Goal: Transaction & Acquisition: Book appointment/travel/reservation

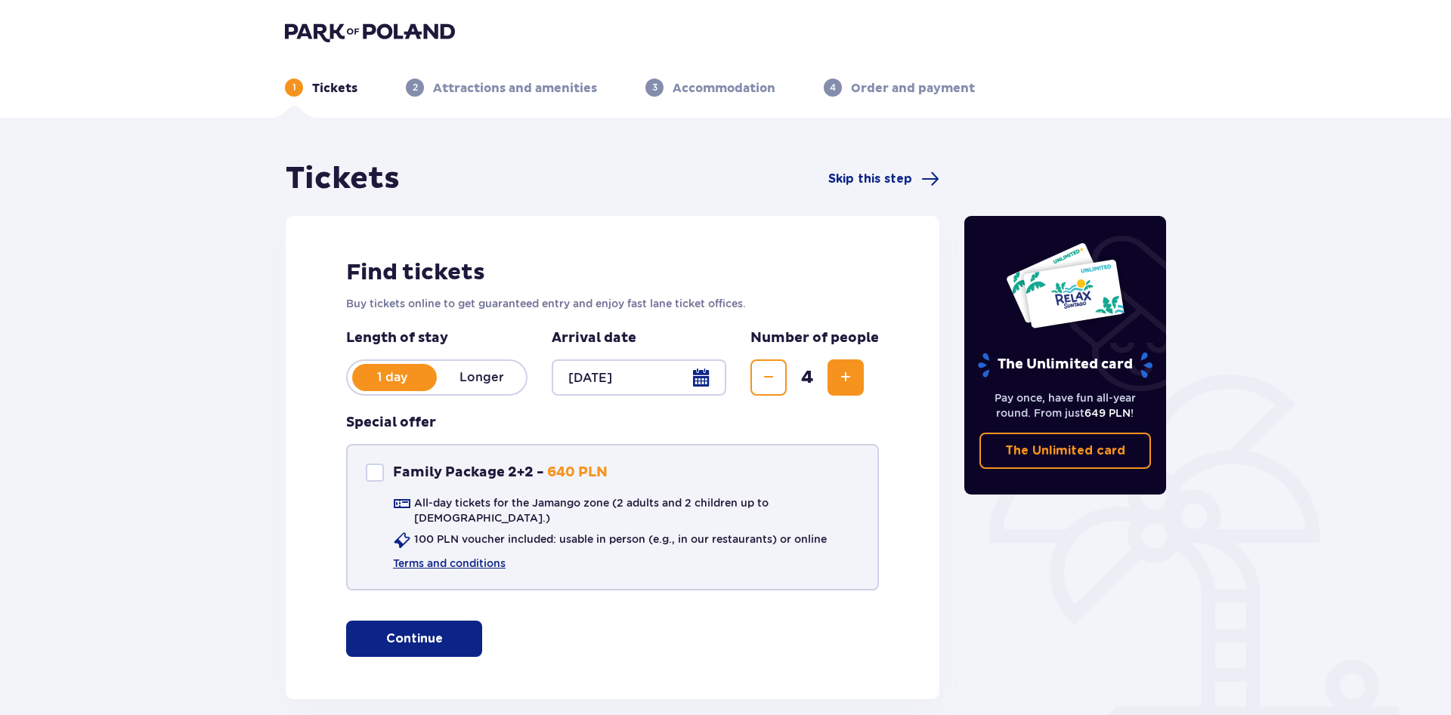
click at [376, 474] on div "Family Package 2+2" at bounding box center [375, 473] width 18 height 18
checkbox input "true"
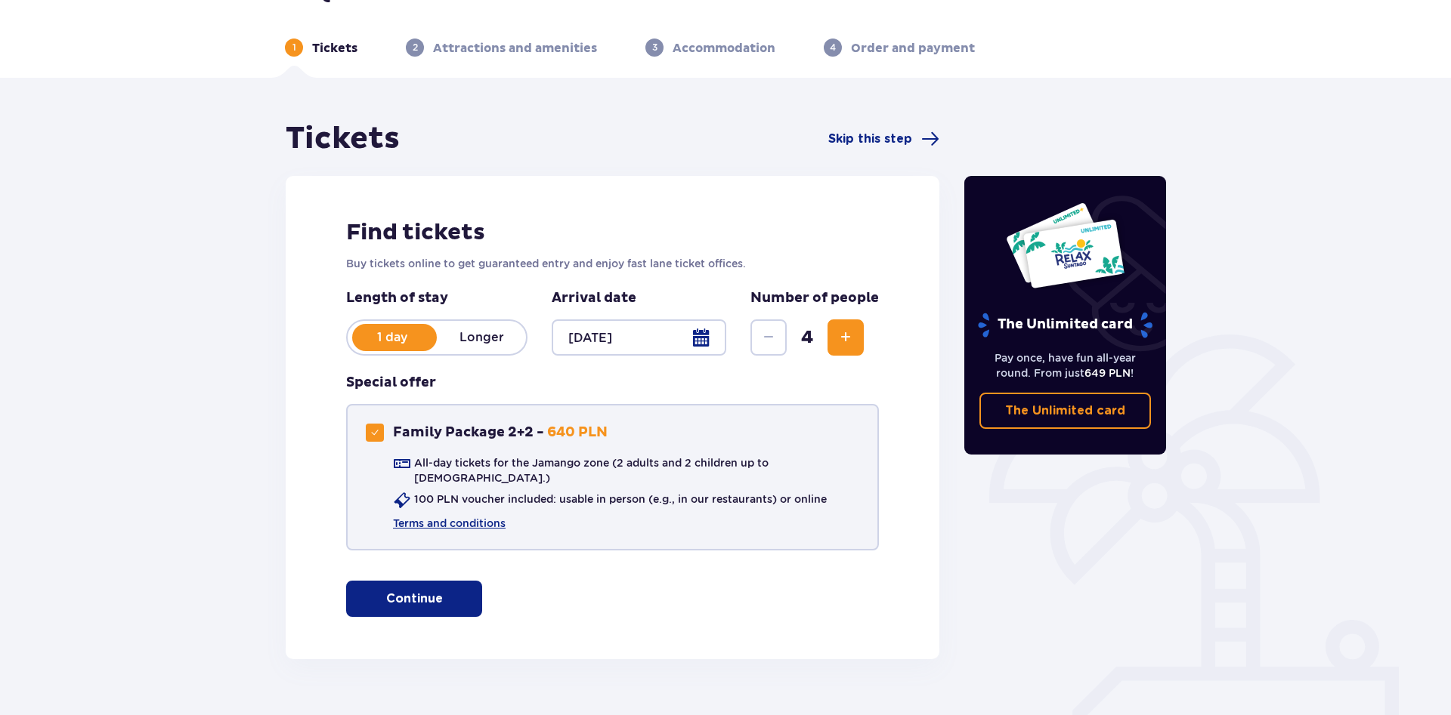
scroll to position [63, 0]
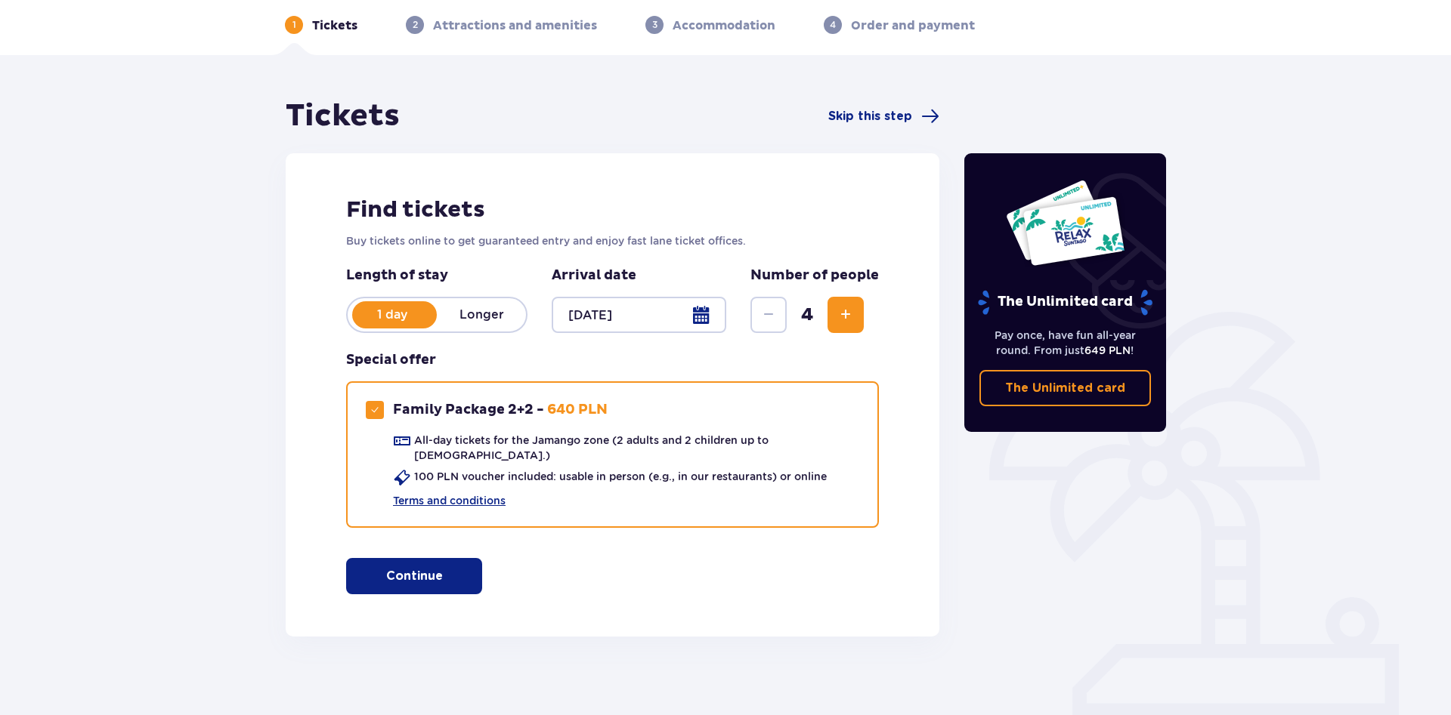
click at [604, 319] on div at bounding box center [639, 315] width 175 height 36
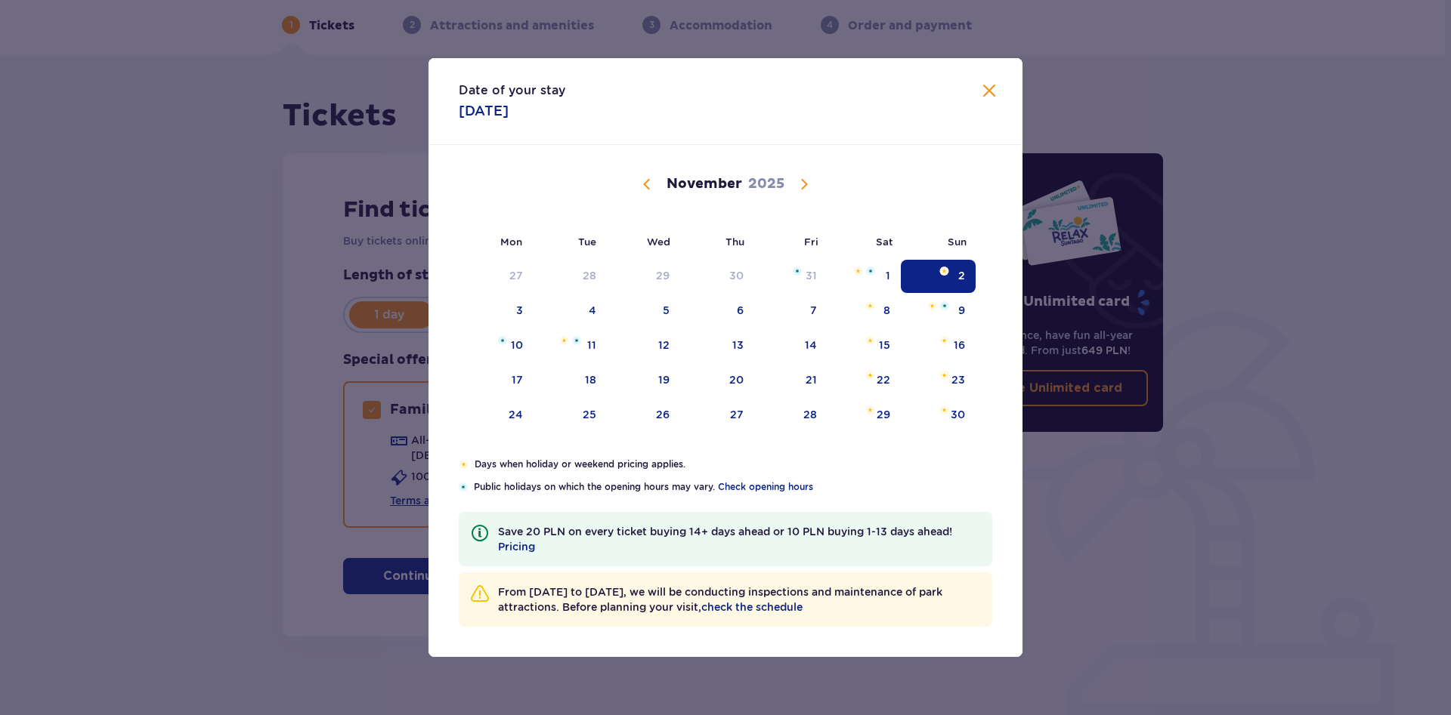
click at [946, 273] on img "Date selected. Sunday, November 2, 2025" at bounding box center [944, 271] width 10 height 9
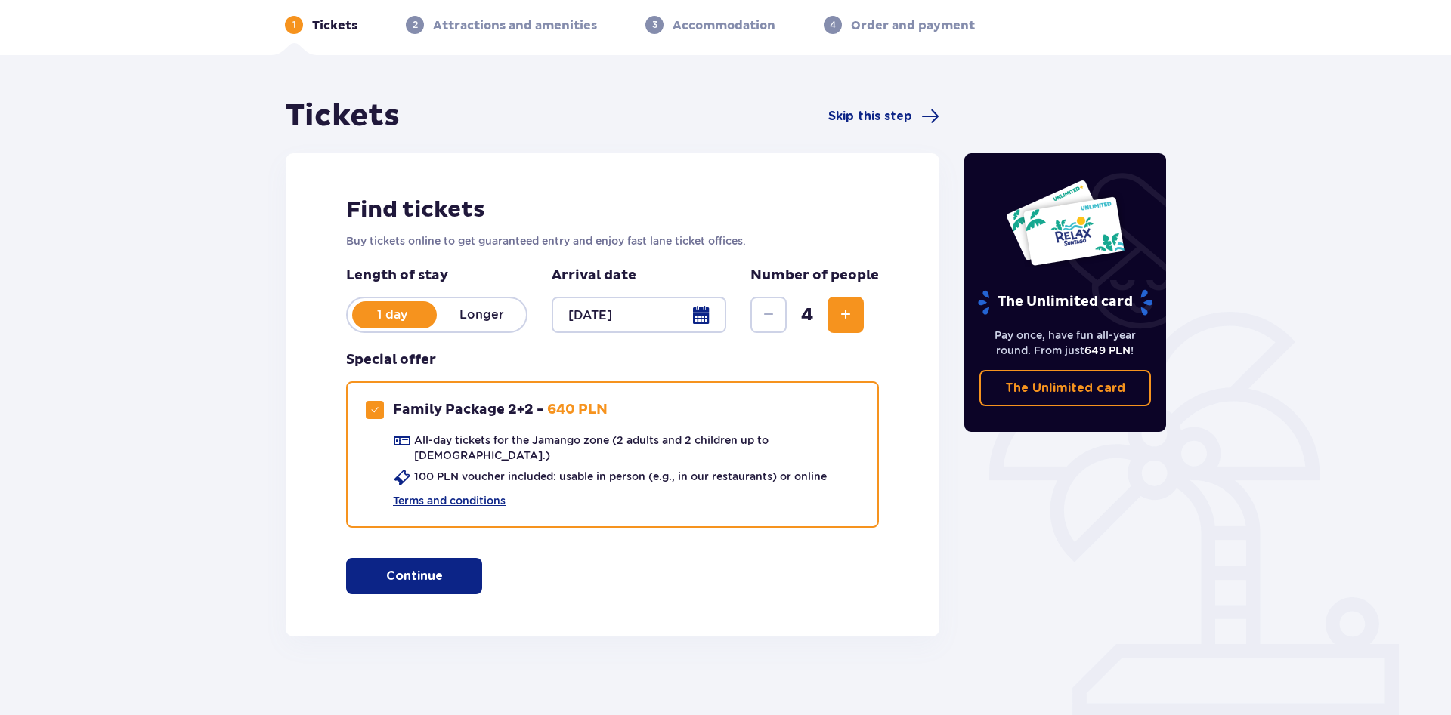
click at [993, 89] on div "Tickets Skip this step Find tickets Buy tickets online to get guaranteed entry …" at bounding box center [725, 391] width 1451 height 672
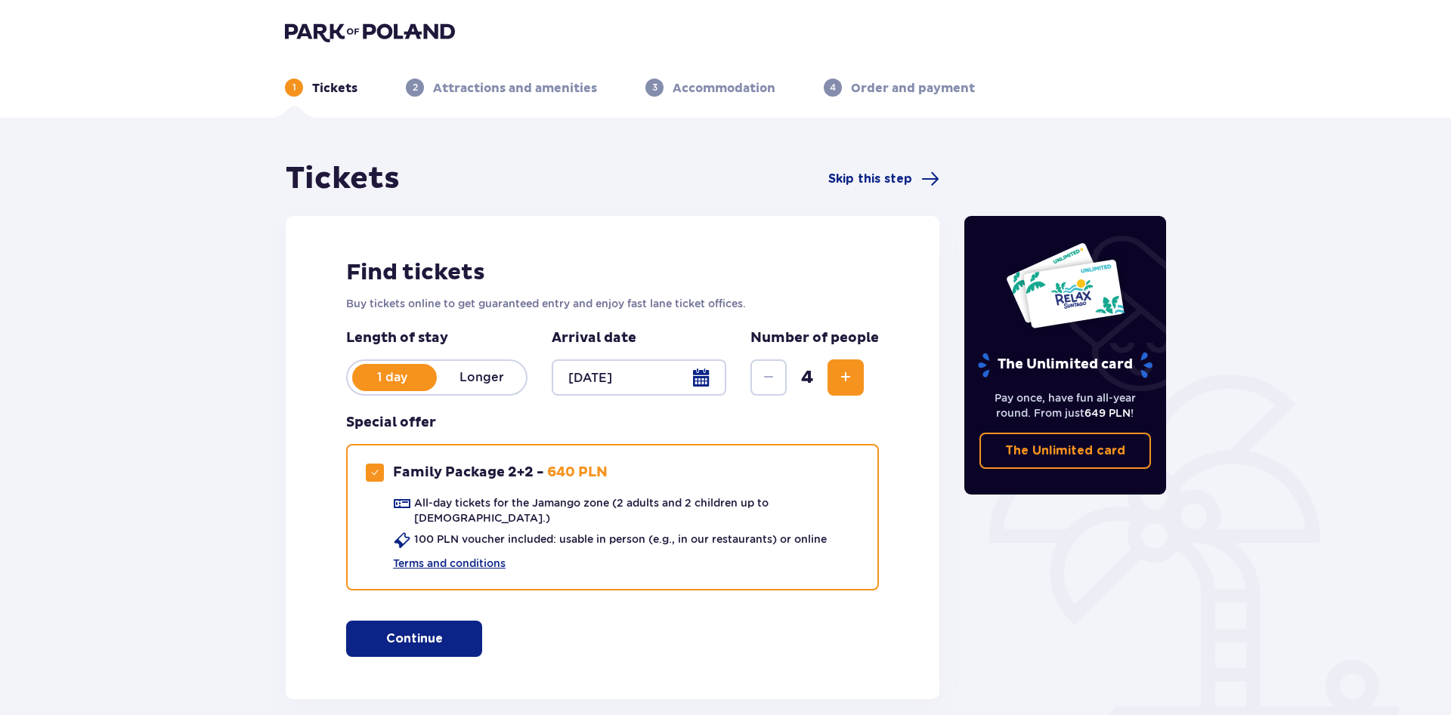
click at [347, 91] on p "Tickets" at bounding box center [334, 88] width 45 height 17
click at [292, 90] on span "1" at bounding box center [294, 88] width 18 height 18
click at [863, 178] on span "Skip this step" at bounding box center [870, 179] width 84 height 17
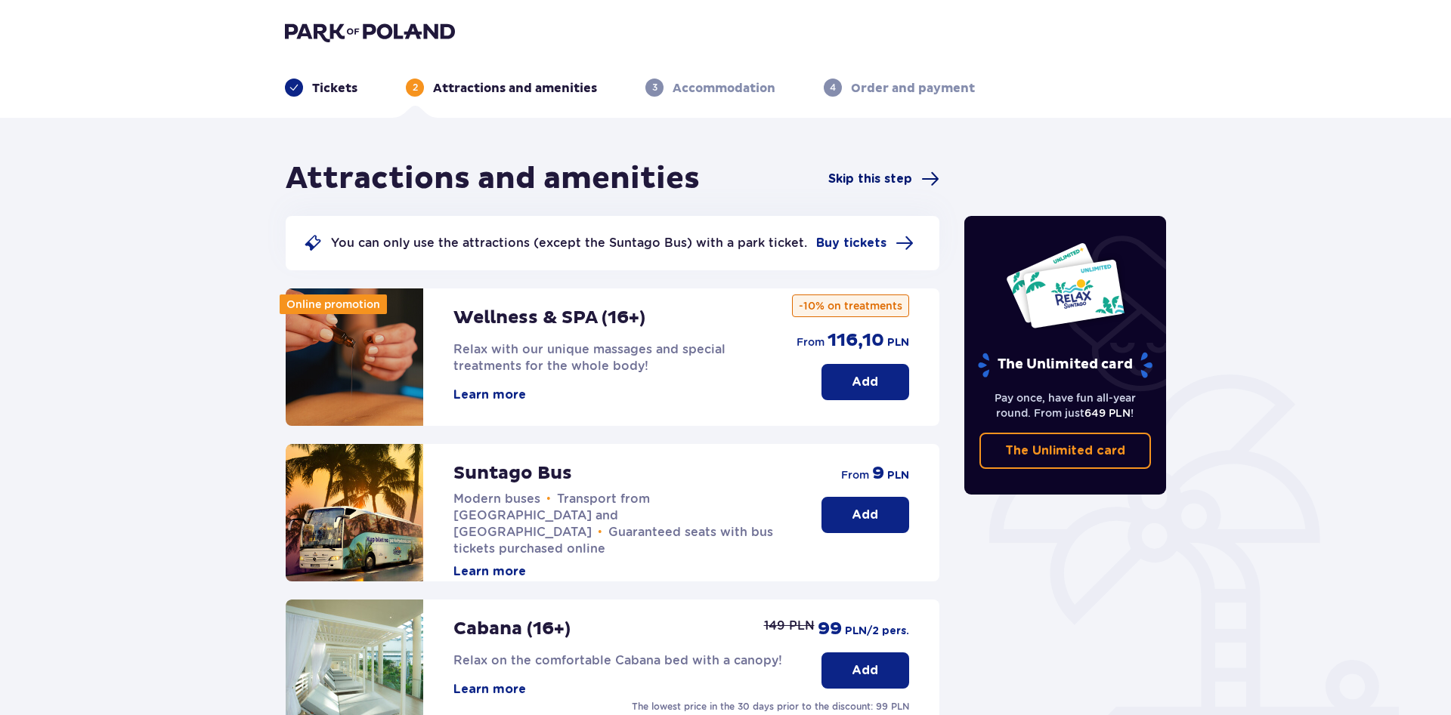
click at [864, 179] on span "Skip this step" at bounding box center [870, 179] width 84 height 17
